Goal: Information Seeking & Learning: Learn about a topic

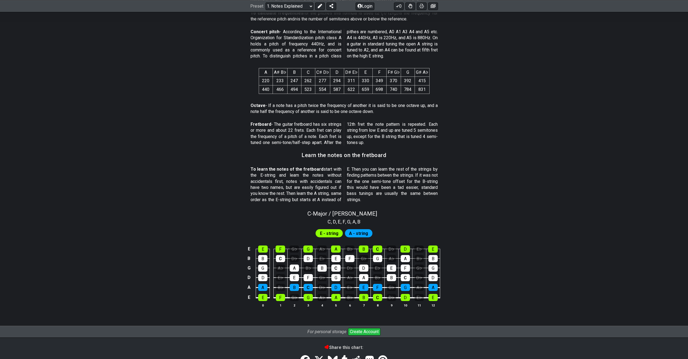
scroll to position [306, 0]
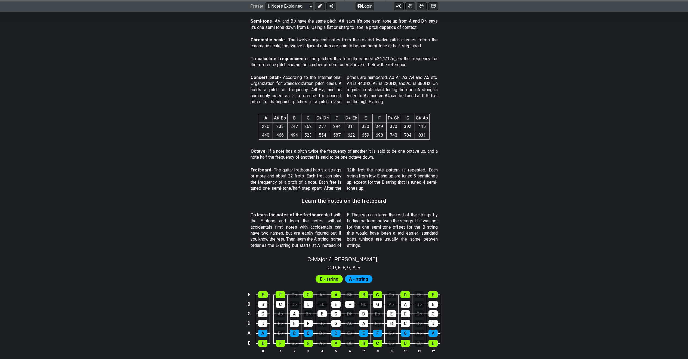
click at [327, 275] on span "E - string" at bounding box center [329, 279] width 19 height 8
click at [264, 340] on div "E" at bounding box center [262, 343] width 9 height 7
click at [265, 340] on div "E" at bounding box center [262, 343] width 9 height 7
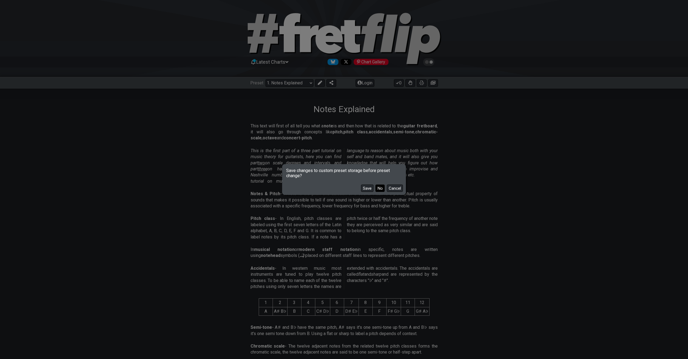
click at [384, 187] on button "No" at bounding box center [380, 188] width 9 height 7
select select "/how-to-solo"
select select "C"
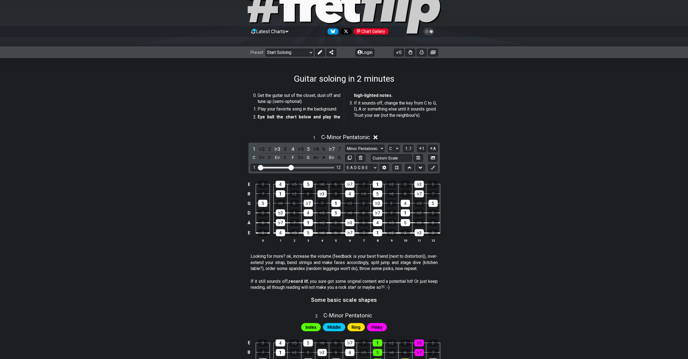
scroll to position [32, 0]
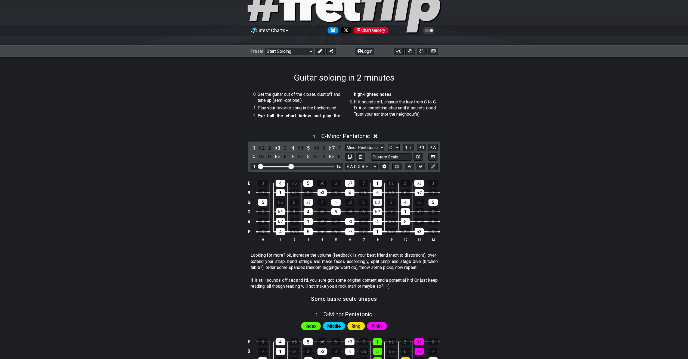
click at [304, 166] on div "Visible fret range" at bounding box center [296, 167] width 75 height 2
click at [292, 166] on input "Visible fret range" at bounding box center [296, 166] width 77 height 0
click at [378, 138] on icon at bounding box center [376, 136] width 4 height 6
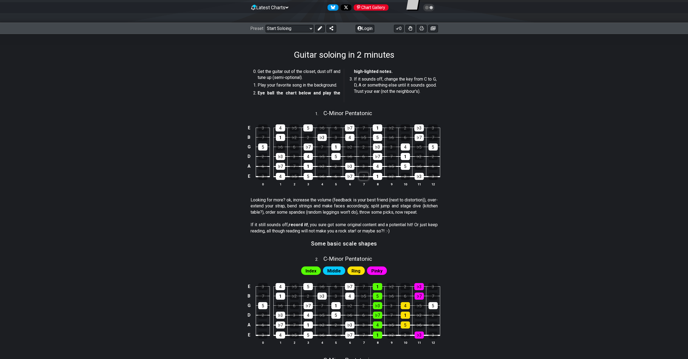
scroll to position [53, 0]
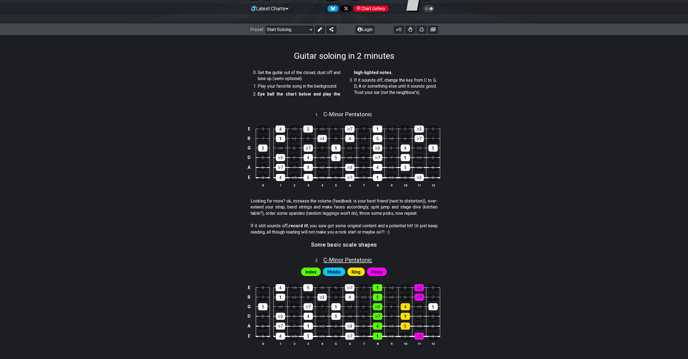
click at [327, 257] on span "C - Minor Pentatonic" at bounding box center [348, 260] width 49 height 7
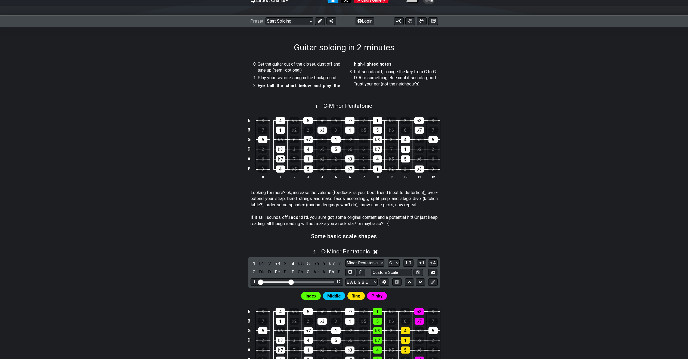
scroll to position [75, 0]
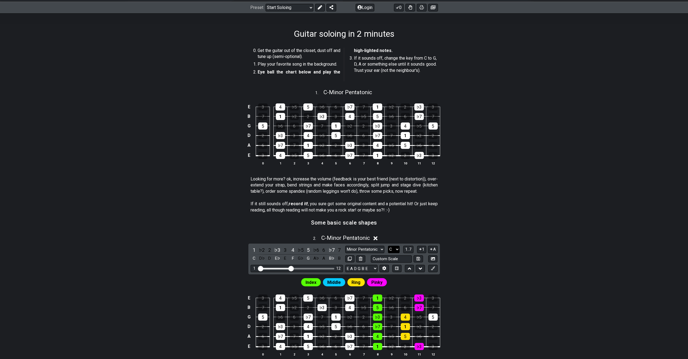
select select "G"
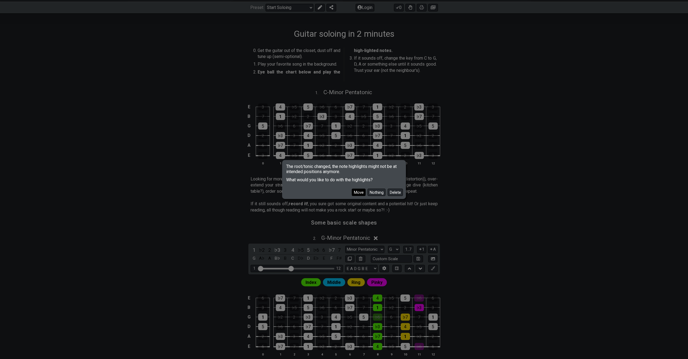
click at [356, 193] on button "Move" at bounding box center [359, 192] width 14 height 7
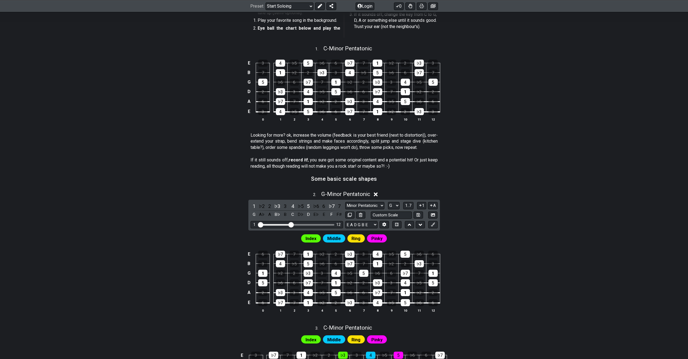
scroll to position [162, 0]
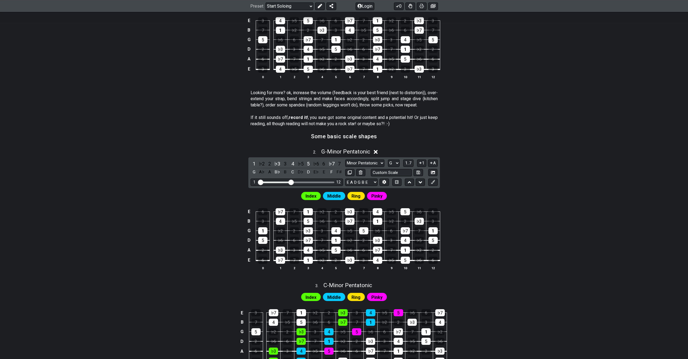
click at [477, 191] on div "Index Middle Ring Pinky" at bounding box center [344, 194] width 425 height 13
click at [315, 192] on span "Index" at bounding box center [311, 196] width 11 height 8
click at [320, 195] on div "Index" at bounding box center [311, 196] width 20 height 8
click at [397, 170] on input "text" at bounding box center [391, 172] width 41 height 7
type input "Custom Scale"
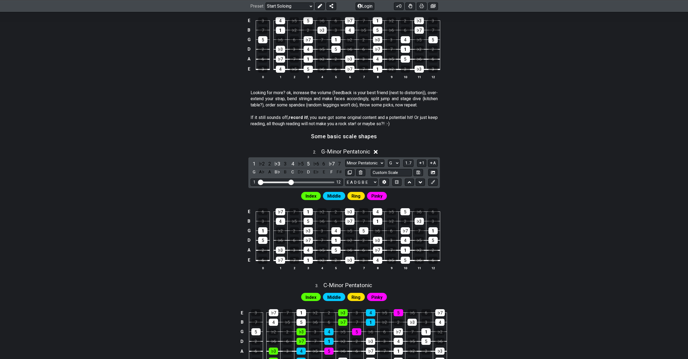
click at [472, 170] on div "2 . G - Minor Pentatonic 1 ♭2 2 ♭3 3 4 ♭5 5 ♭6 6 ♭7 7 G A♭ A B♭ B C D♭ D E♭ E F…" at bounding box center [344, 211] width 425 height 133
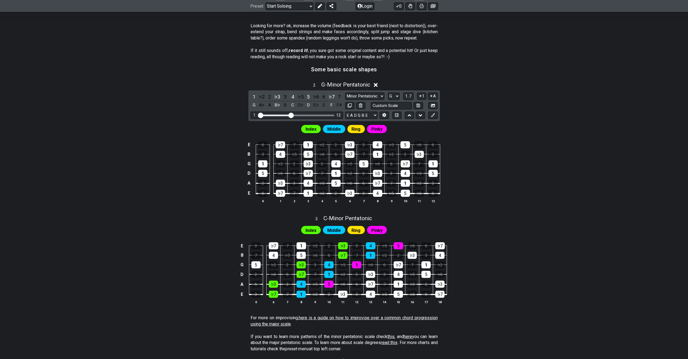
scroll to position [204, 0]
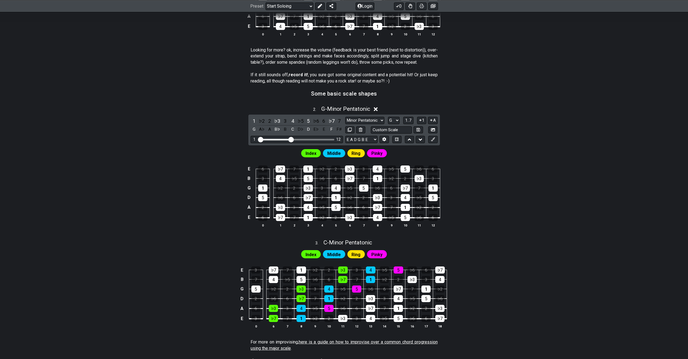
click at [384, 149] on div "Pinky" at bounding box center [377, 153] width 20 height 8
click at [383, 150] on div "Pinky" at bounding box center [377, 153] width 20 height 8
click at [379, 151] on span "Pinky" at bounding box center [377, 153] width 11 height 8
click at [376, 167] on div "4" at bounding box center [378, 169] width 10 height 7
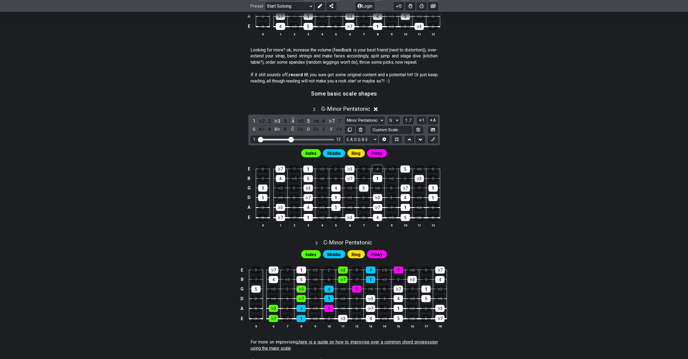
click at [378, 168] on div "4" at bounding box center [378, 169] width 10 height 7
click at [430, 138] on button at bounding box center [432, 139] width 9 height 7
click at [248, 166] on td "E" at bounding box center [249, 169] width 7 height 10
click at [248, 166] on td "x" at bounding box center [249, 169] width 7 height 10
click at [250, 167] on td "o" at bounding box center [249, 169] width 7 height 10
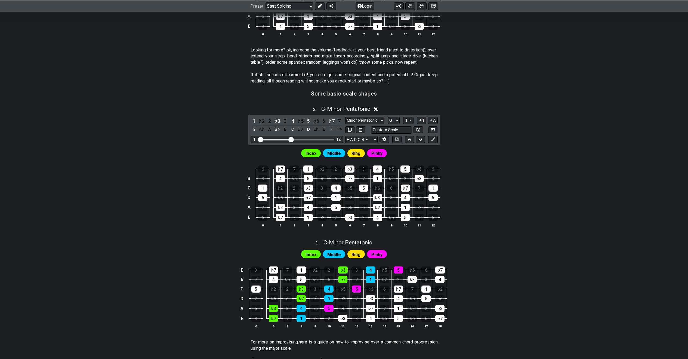
click at [249, 167] on td at bounding box center [249, 169] width 7 height 10
click at [311, 152] on span "Index" at bounding box center [311, 153] width 11 height 8
select select "Major"
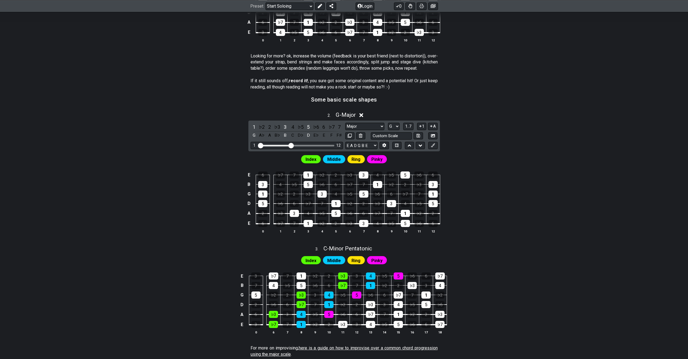
scroll to position [149, 0]
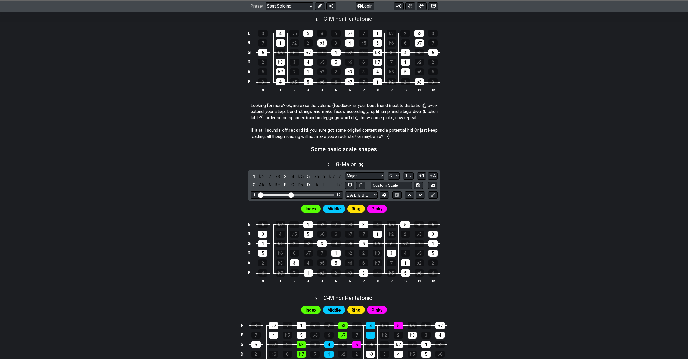
click at [364, 162] on icon at bounding box center [362, 165] width 4 height 6
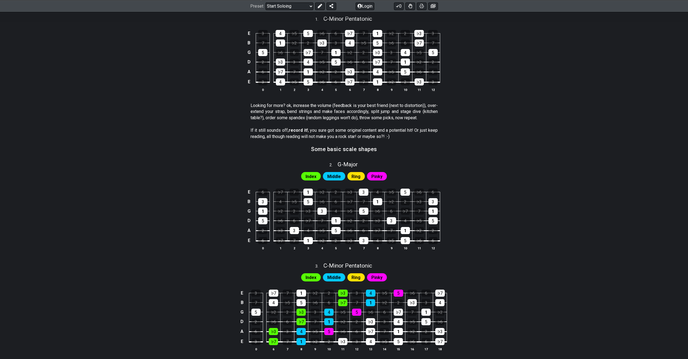
click at [317, 173] on div "Index" at bounding box center [311, 176] width 20 height 8
click at [352, 162] on span "G - Major" at bounding box center [348, 164] width 20 height 7
select select "Major"
select select "G"
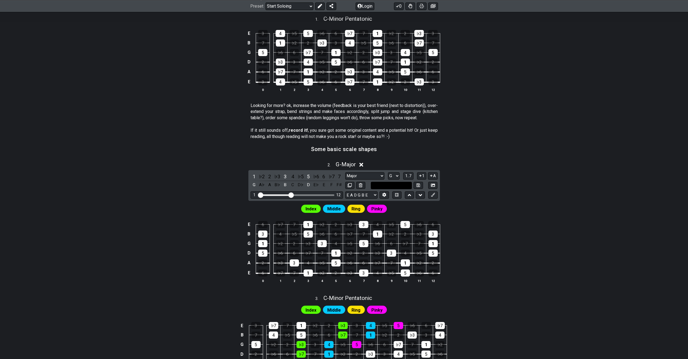
click at [406, 183] on input "text" at bounding box center [391, 185] width 41 height 7
type input "Custom Scale"
click at [491, 166] on div "2 . G - Major" at bounding box center [344, 163] width 425 height 10
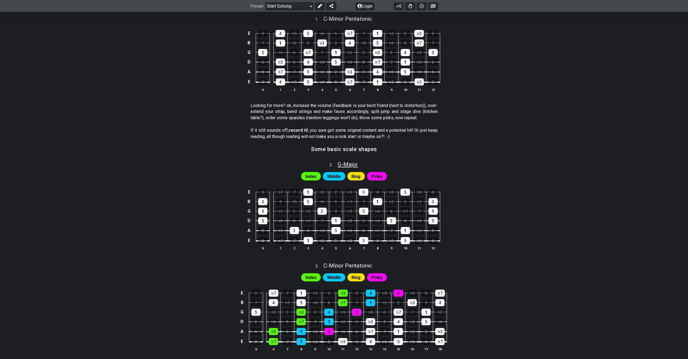
click at [350, 165] on span "G - Major" at bounding box center [348, 164] width 20 height 7
select select "Major"
select select "G"
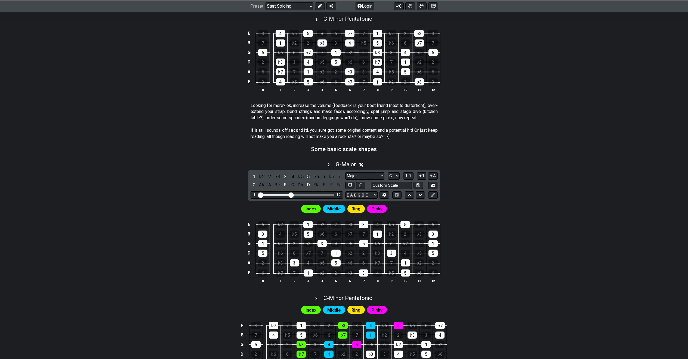
click at [360, 205] on span "Ring" at bounding box center [356, 209] width 9 height 8
click at [587, 196] on div "Get the guitar out of the closet, dust off and tune up (semi-optional). Play yo…" at bounding box center [344, 212] width 688 height 495
click at [350, 164] on span "G - Major" at bounding box center [346, 164] width 20 height 7
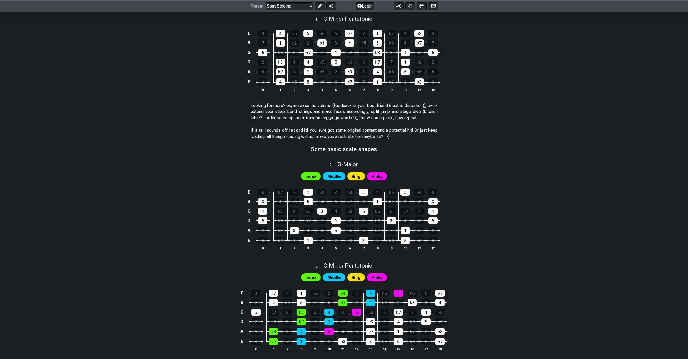
click at [341, 174] on div "Middle" at bounding box center [334, 176] width 22 height 8
click at [335, 175] on span "Middle" at bounding box center [334, 177] width 14 height 8
click at [320, 176] on div "Index" at bounding box center [311, 176] width 20 height 8
drag, startPoint x: 318, startPoint y: 176, endPoint x: 333, endPoint y: 171, distance: 15.5
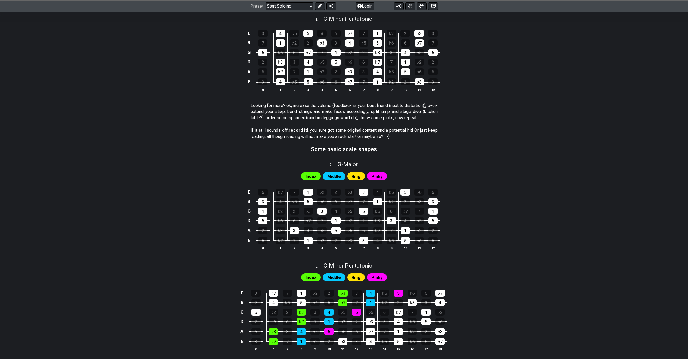
click at [318, 176] on div "Index" at bounding box center [311, 176] width 20 height 8
click at [351, 162] on span "G - Major" at bounding box center [348, 164] width 20 height 7
select select "Major"
select select "G"
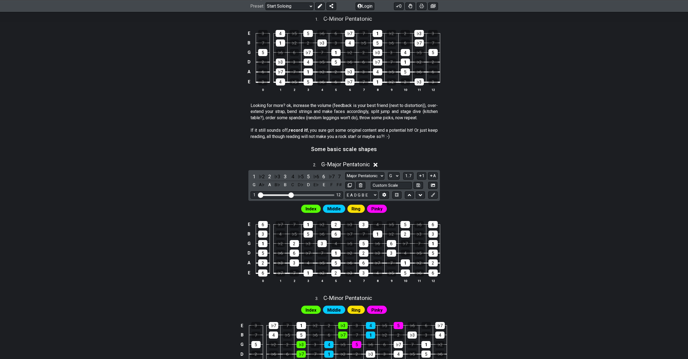
click at [450, 127] on section "If it still sounds off, record it! , you sure got some original content and a p…" at bounding box center [344, 134] width 425 height 19
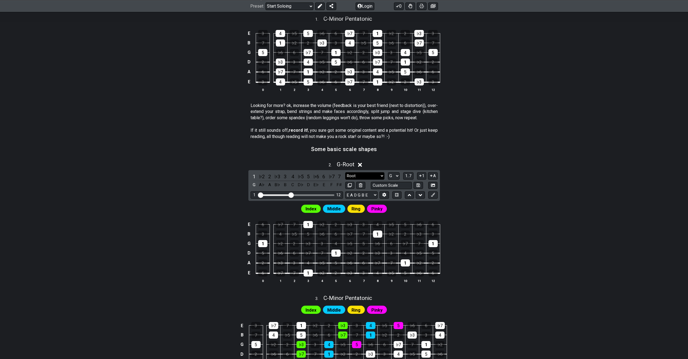
select select "Major / [PERSON_NAME]"
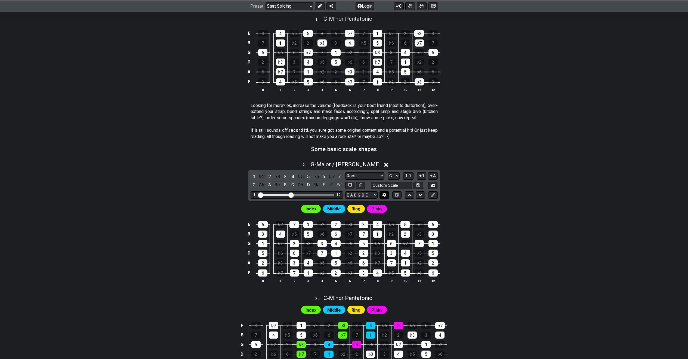
click at [382, 193] on icon at bounding box center [384, 195] width 4 height 4
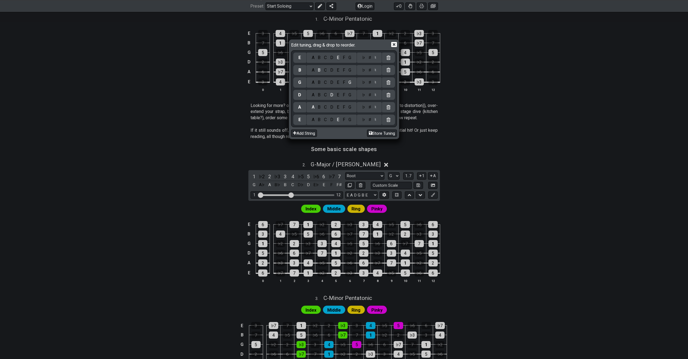
click at [396, 46] on icon at bounding box center [394, 45] width 6 height 6
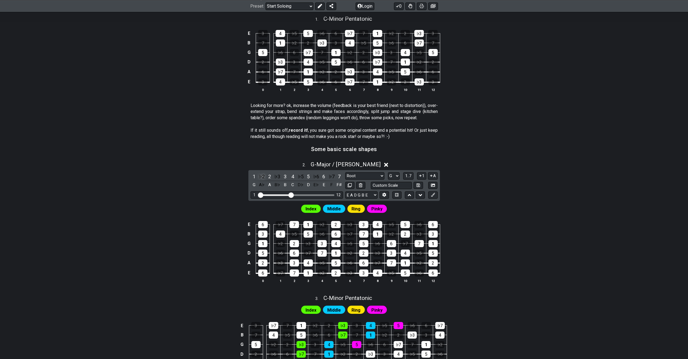
click at [262, 176] on div "♭2" at bounding box center [261, 176] width 7 height 7
click at [262, 176] on div "♯1" at bounding box center [261, 176] width 7 height 7
